Goal: Task Accomplishment & Management: Use online tool/utility

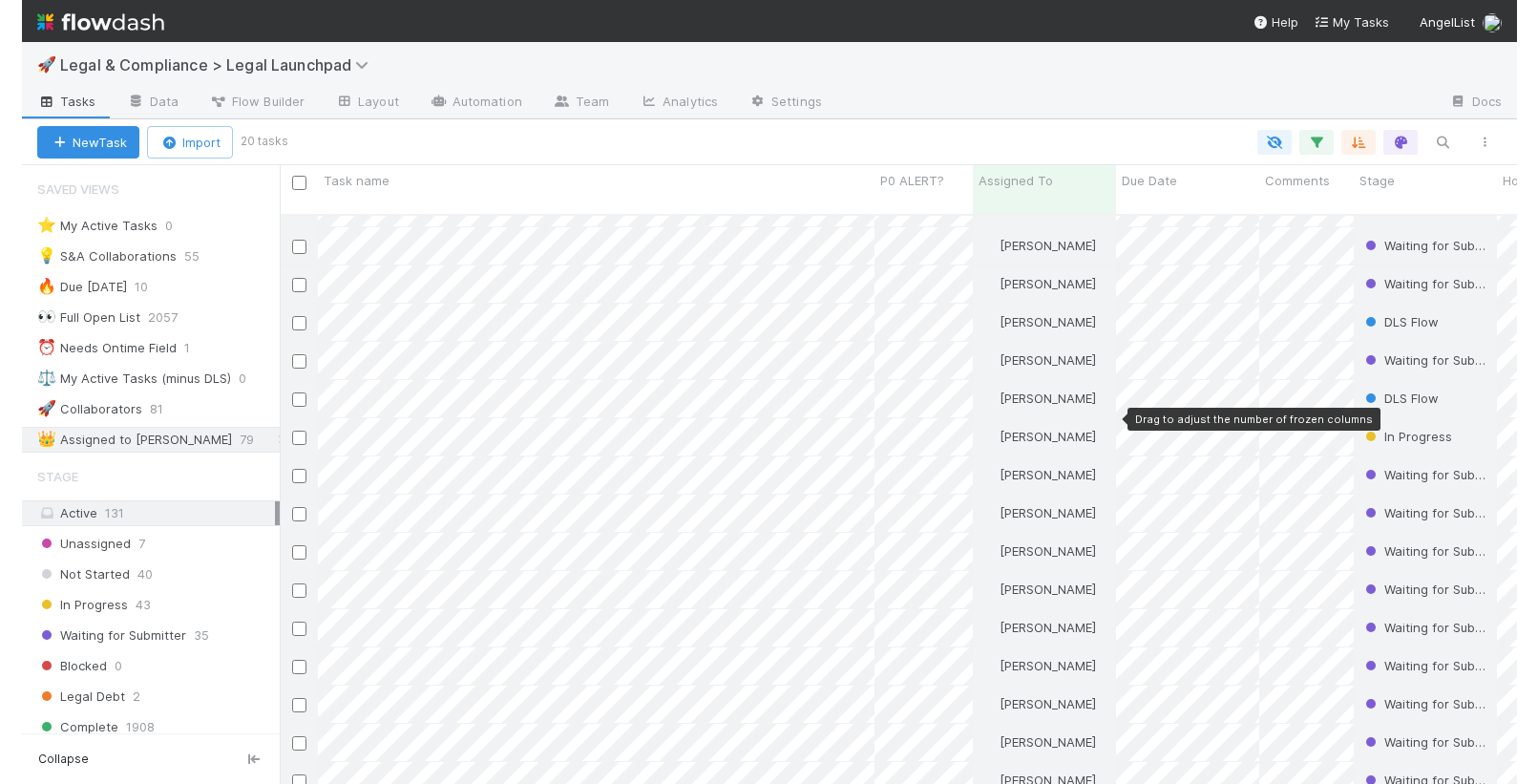
scroll to position [570, 1266]
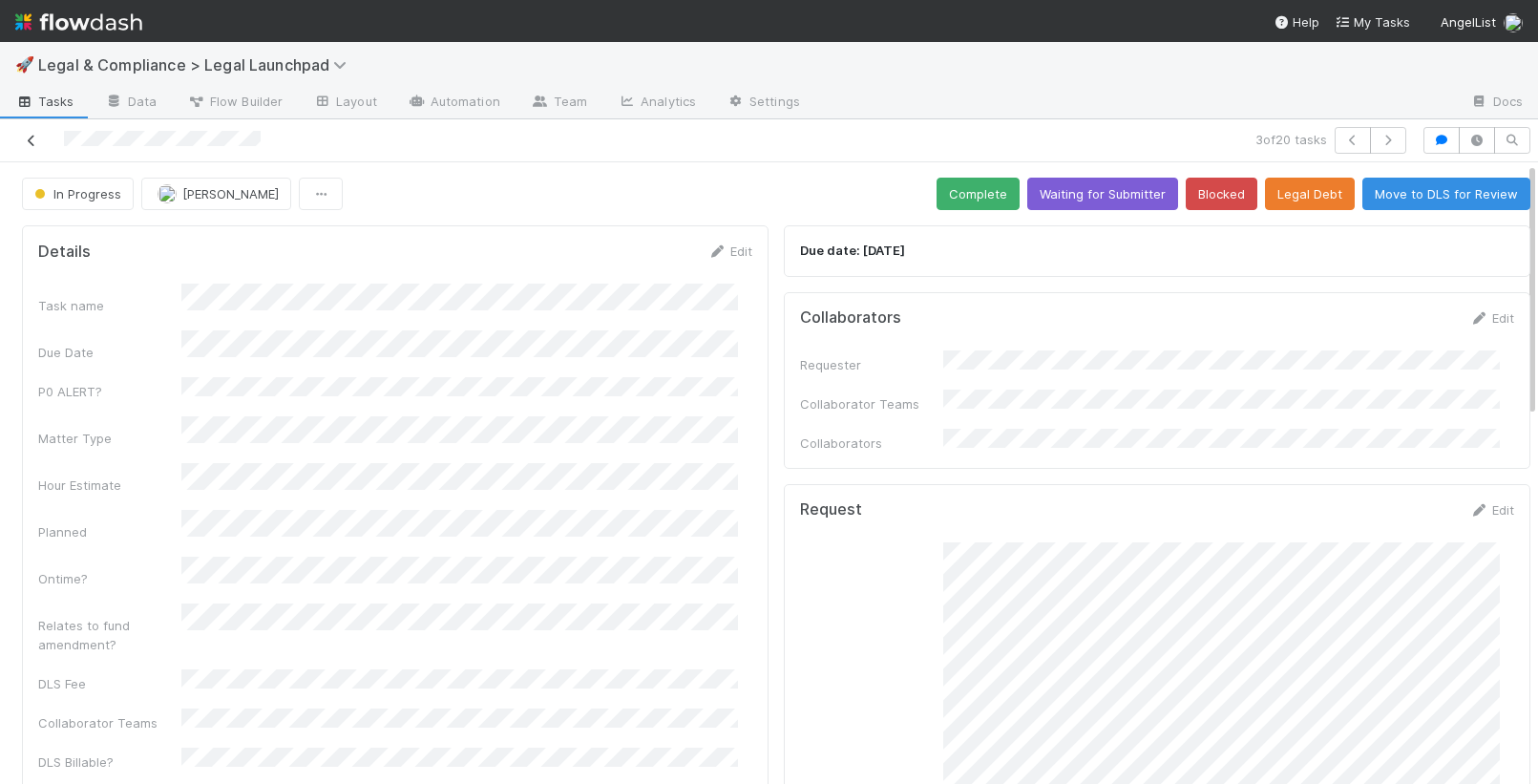
click at [27, 142] on icon at bounding box center [32, 140] width 20 height 13
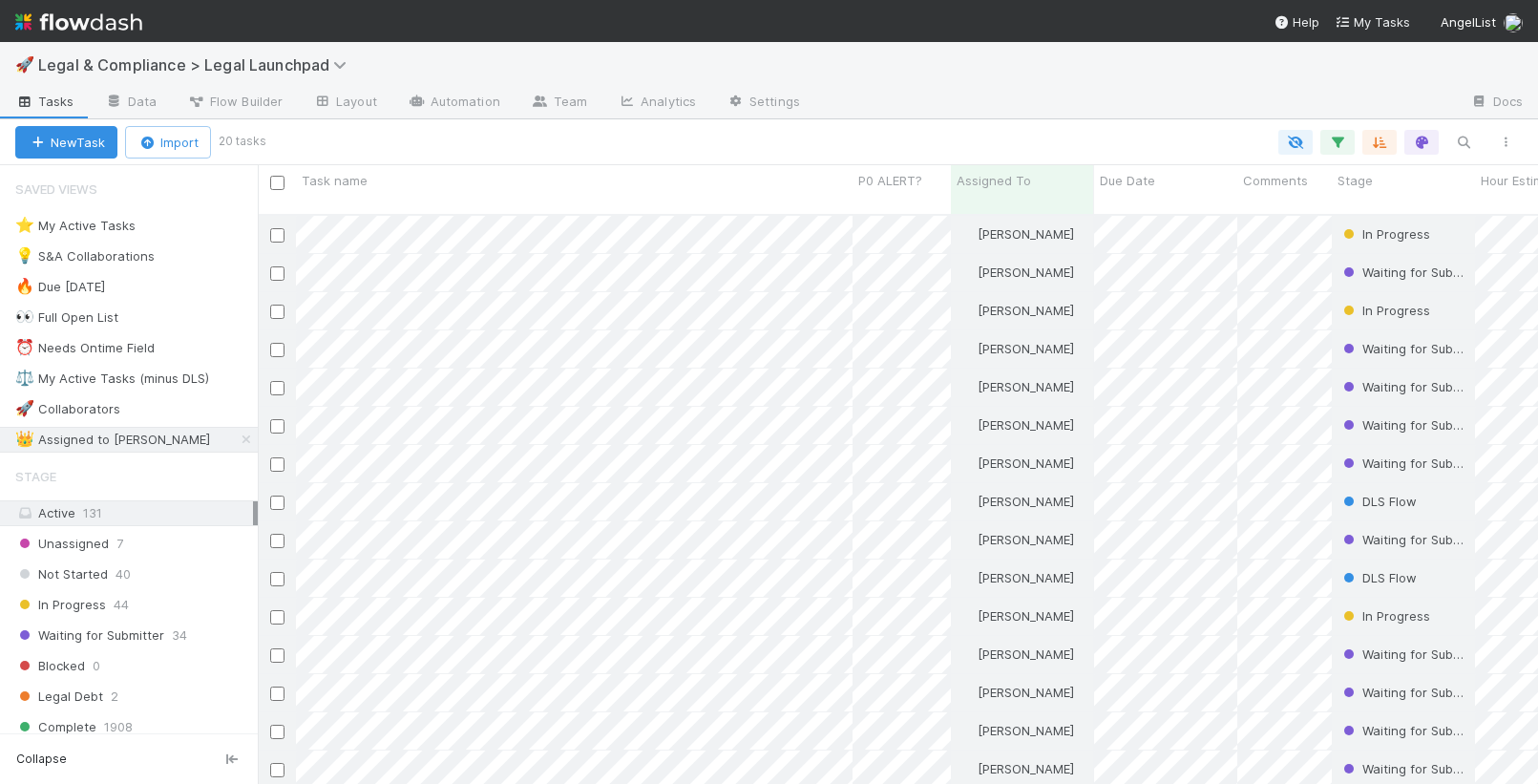
scroll to position [570, 1266]
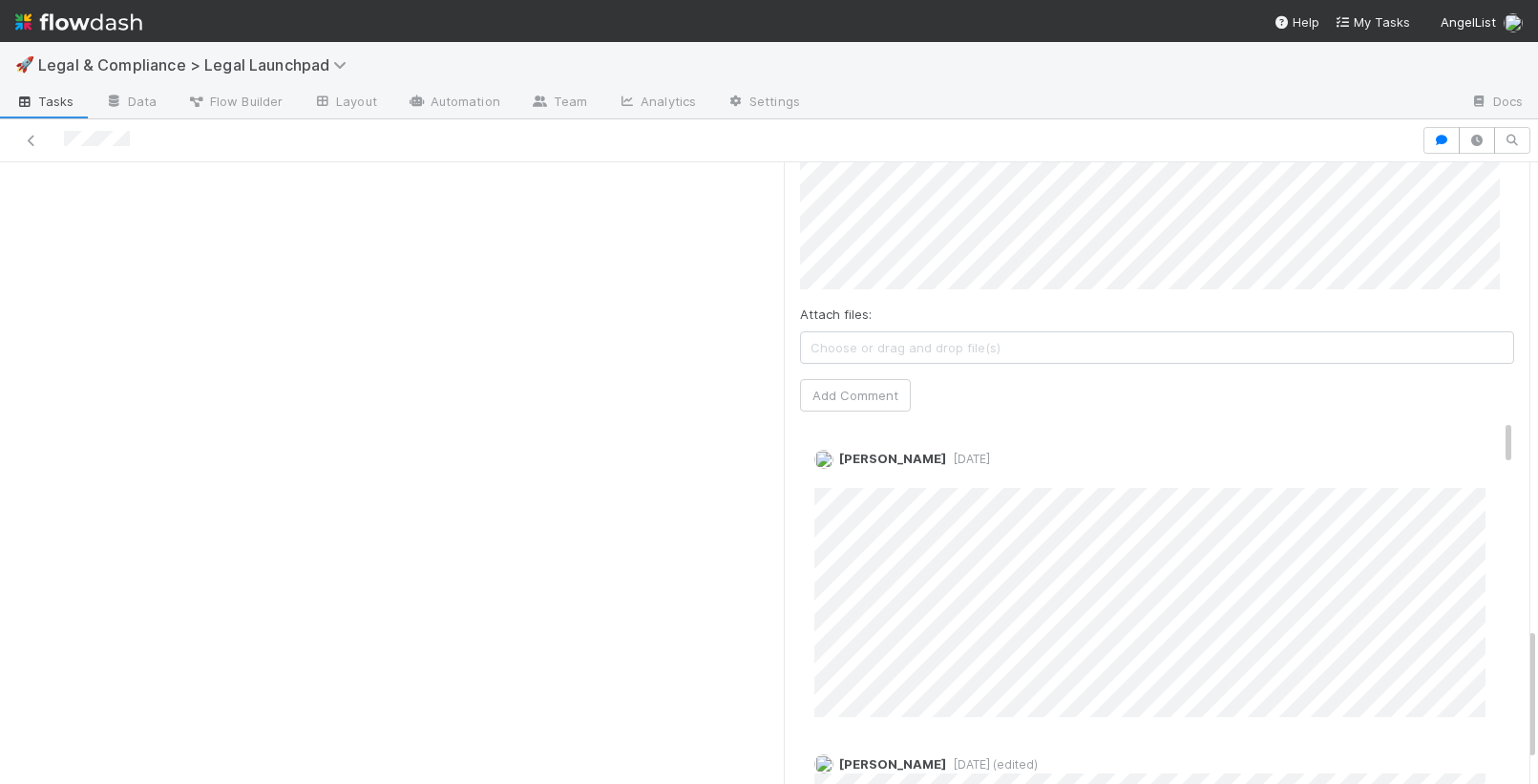
scroll to position [2255, 0]
click at [29, 145] on icon at bounding box center [32, 140] width 20 height 13
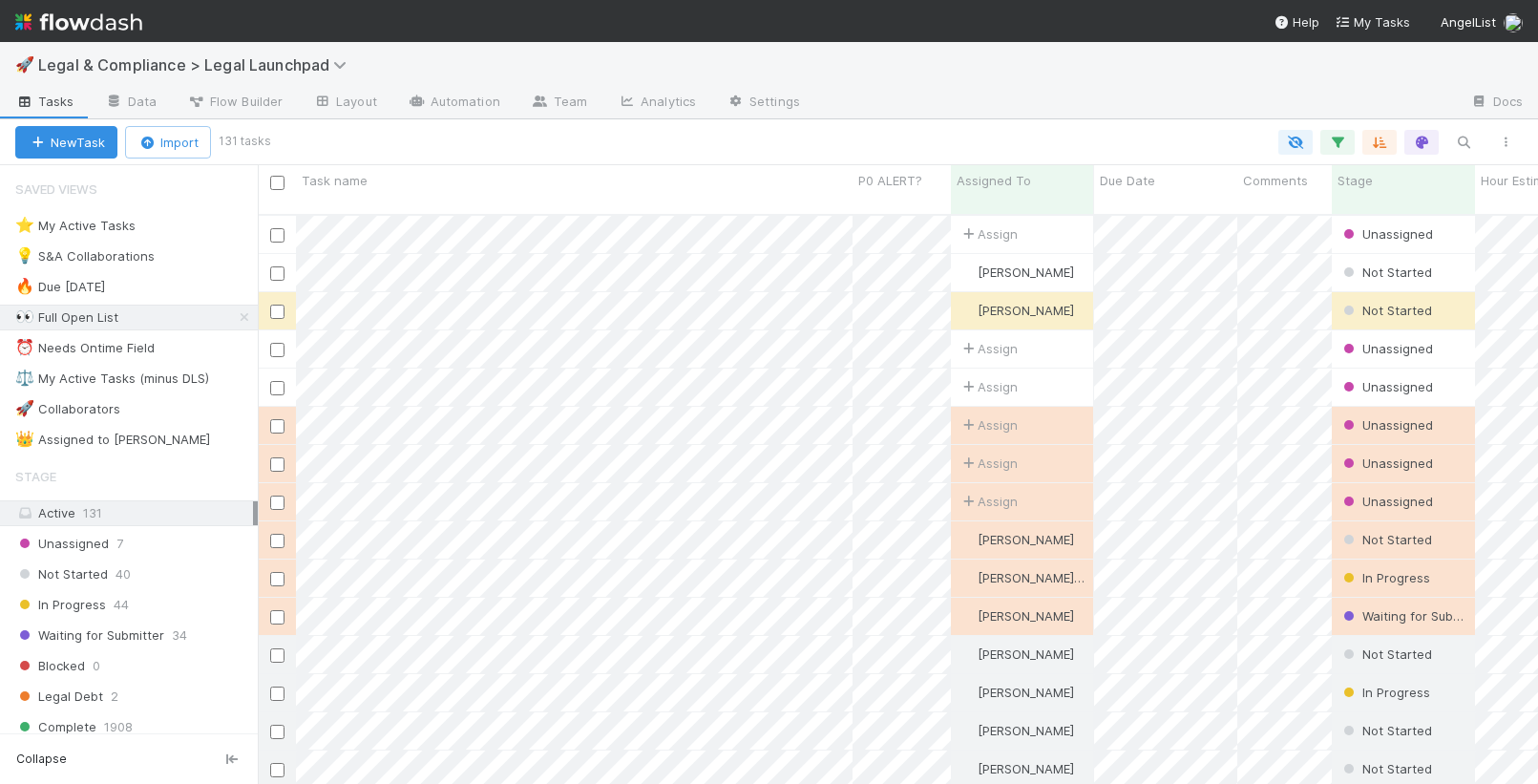
scroll to position [570, 1266]
